Goal: Information Seeking & Learning: Understand process/instructions

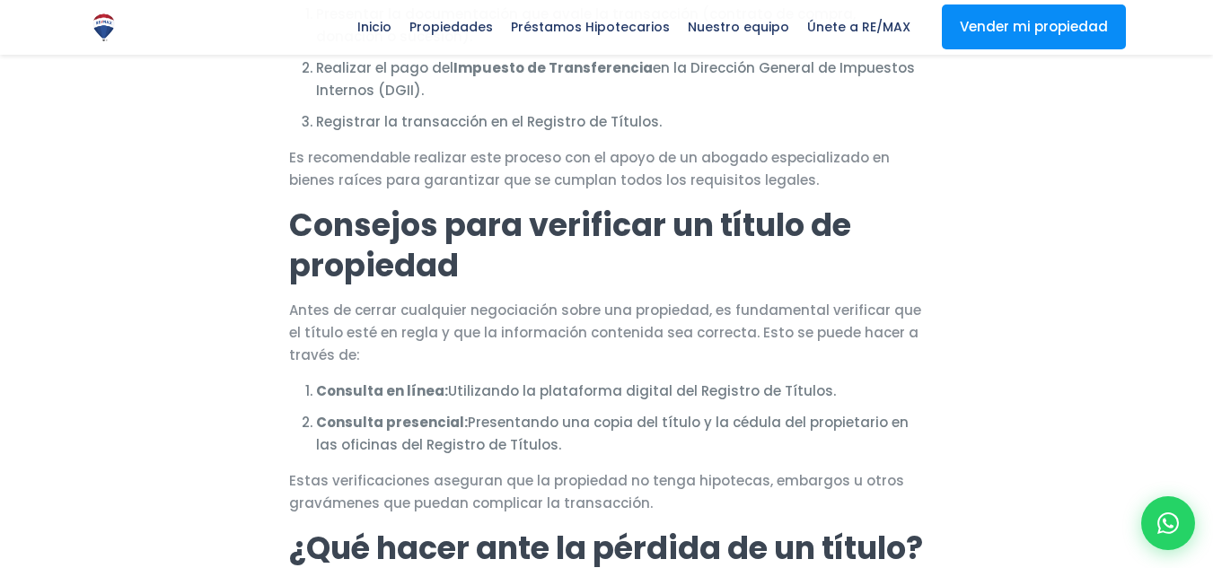
scroll to position [2154, 0]
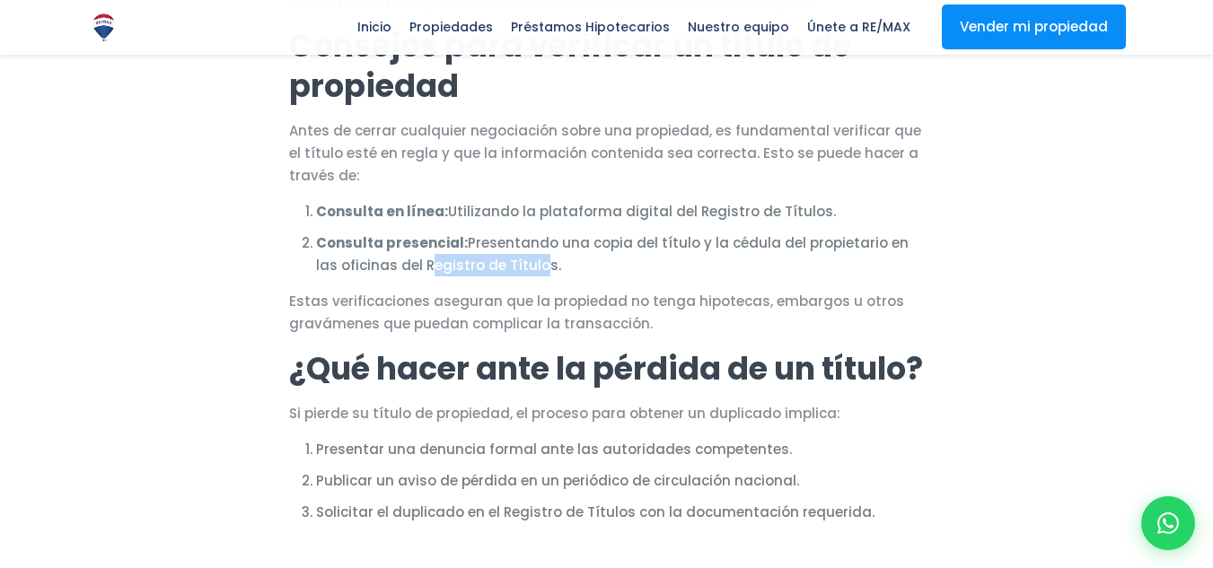
drag, startPoint x: 399, startPoint y: 278, endPoint x: 507, endPoint y: 279, distance: 108.6
click at [507, 276] on li "Consulta presencial: Presentando una copia del título y la cédula del propietar…" at bounding box center [620, 254] width 609 height 45
click at [408, 276] on li "Consulta presencial: Presentando una copia del título y la cédula del propietar…" at bounding box center [620, 254] width 609 height 45
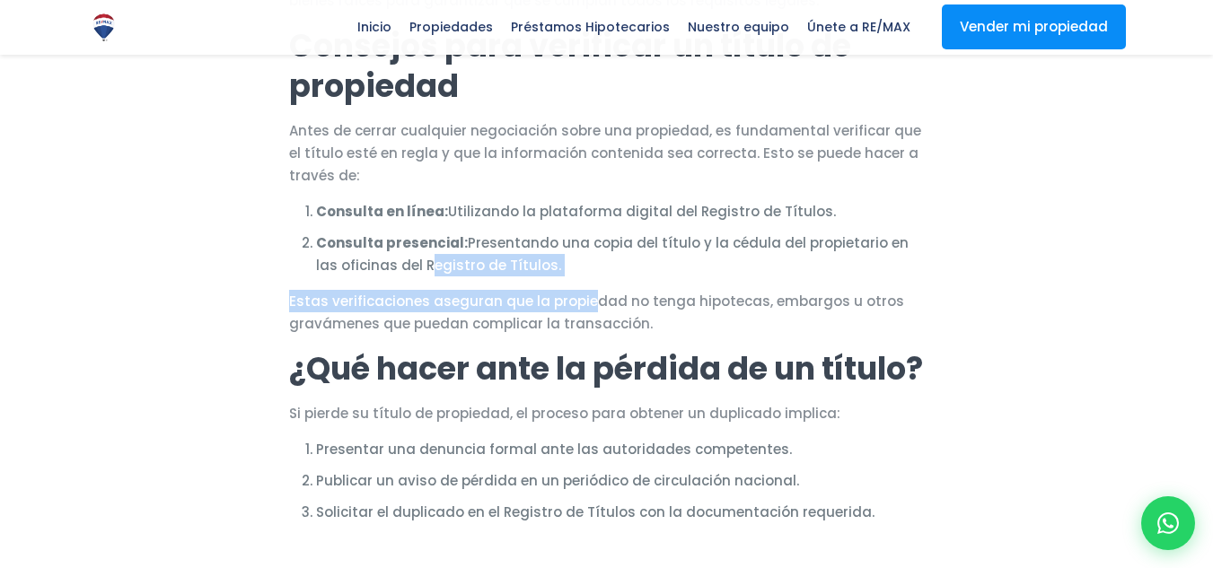
drag, startPoint x: 396, startPoint y: 272, endPoint x: 587, endPoint y: 286, distance: 191.7
click at [495, 276] on li "Consulta presencial: Presentando una copia del título y la cédula del propietar…" at bounding box center [620, 254] width 609 height 45
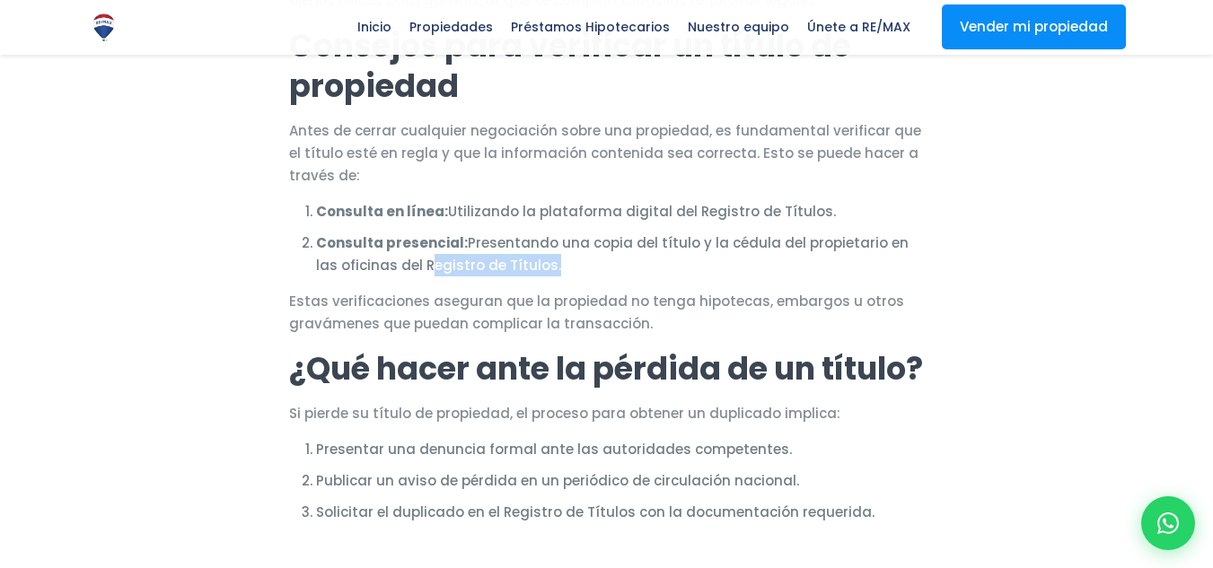
drag, startPoint x: 398, startPoint y: 271, endPoint x: 519, endPoint y: 264, distance: 121.4
click at [519, 264] on li "Consulta presencial: Presentando una copia del título y la cédula del propietar…" at bounding box center [620, 254] width 609 height 45
copy li "Registro de Títulos"
